Goal: Navigation & Orientation: Go to known website

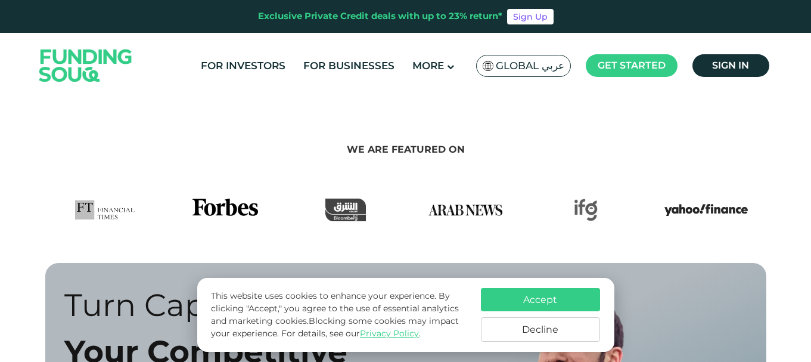
scroll to position [630, 0]
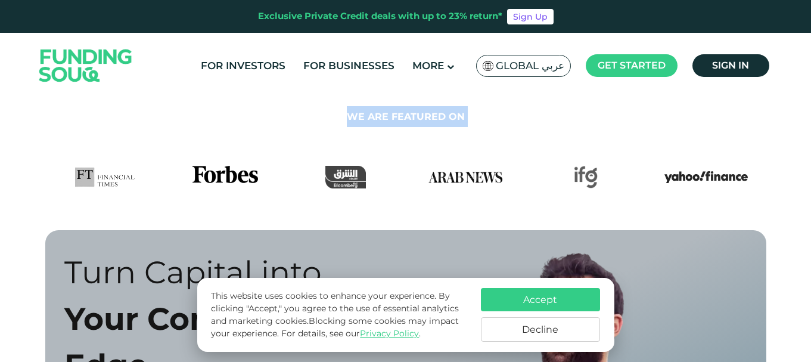
drag, startPoint x: 809, startPoint y: 92, endPoint x: 814, endPoint y: 134, distance: 42.6
click at [67, 56] on img at bounding box center [85, 65] width 117 height 60
